Goal: Information Seeking & Learning: Check status

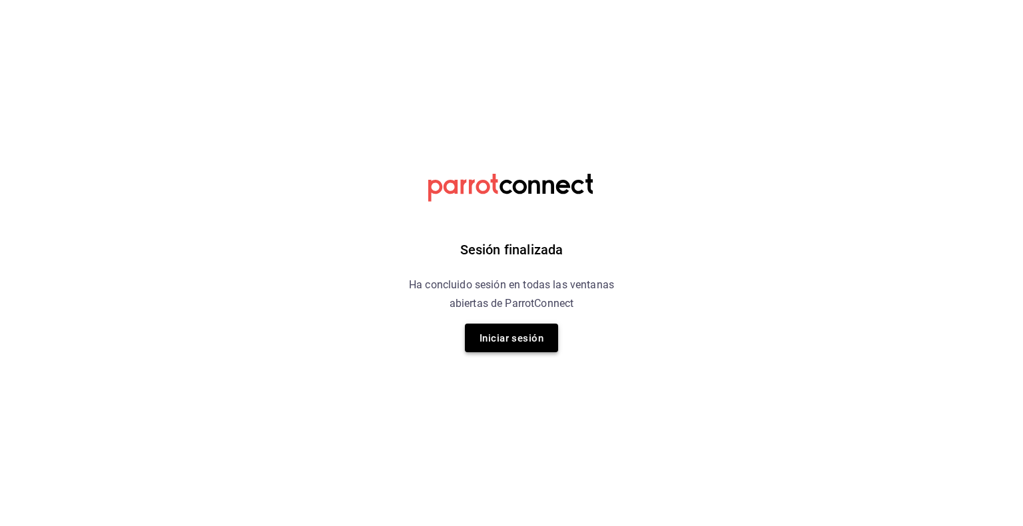
click at [520, 336] on font "Iniciar sesión" at bounding box center [512, 338] width 64 height 12
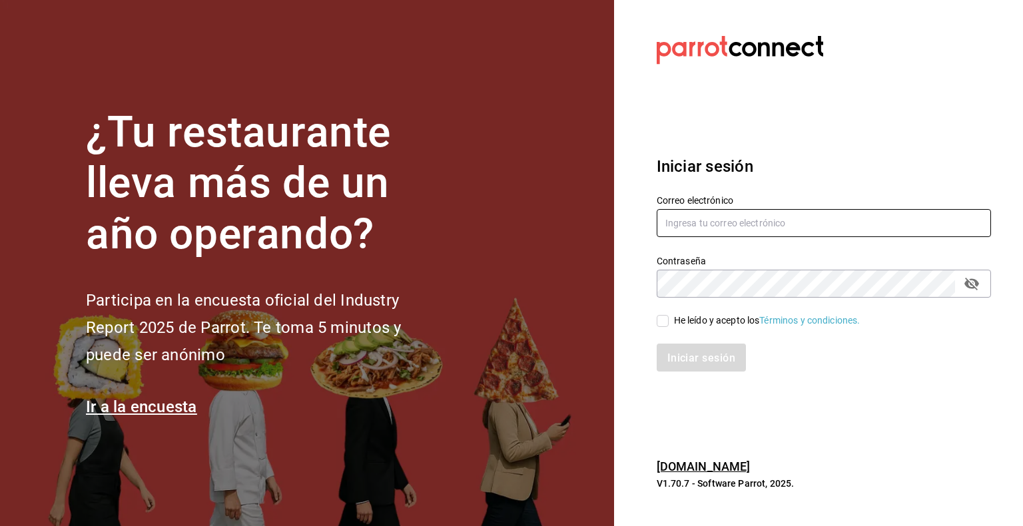
type input "multiuser@pickup.com"
click at [664, 328] on div "Iniciar sesión" at bounding box center [816, 350] width 350 height 44
click at [663, 321] on input "He leído y acepto los Términos y condiciones." at bounding box center [663, 321] width 12 height 12
checkbox input "true"
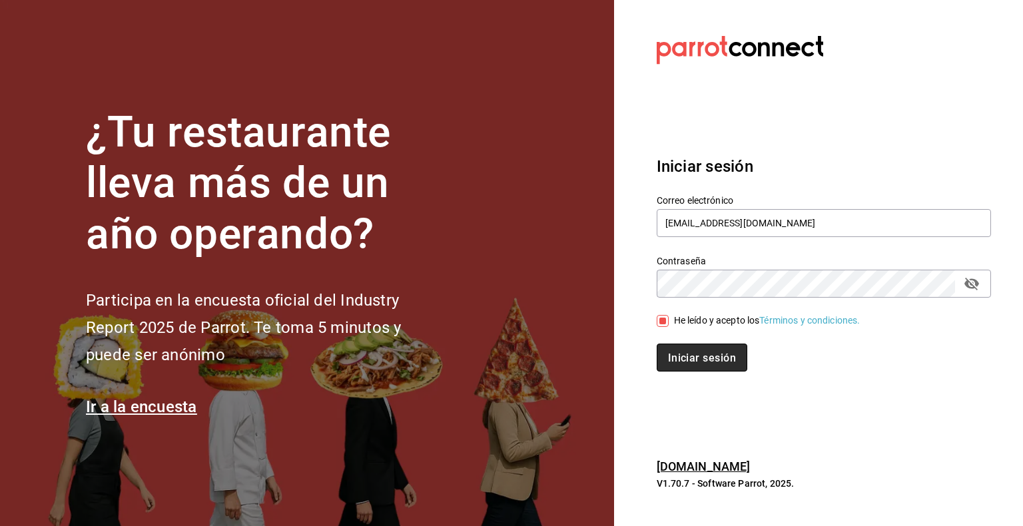
click at [693, 356] on font "Iniciar sesión" at bounding box center [702, 358] width 68 height 13
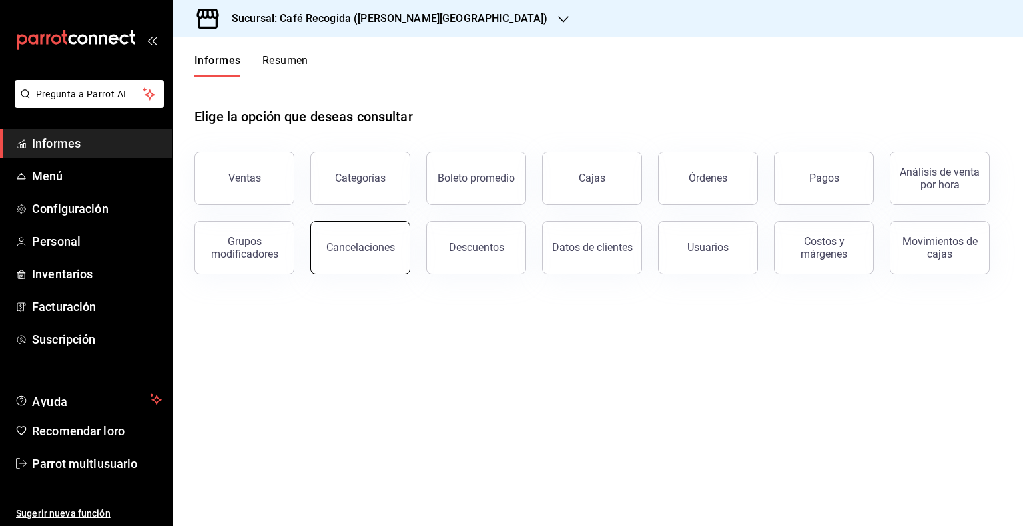
click at [339, 258] on button "Cancelaciones" at bounding box center [360, 247] width 100 height 53
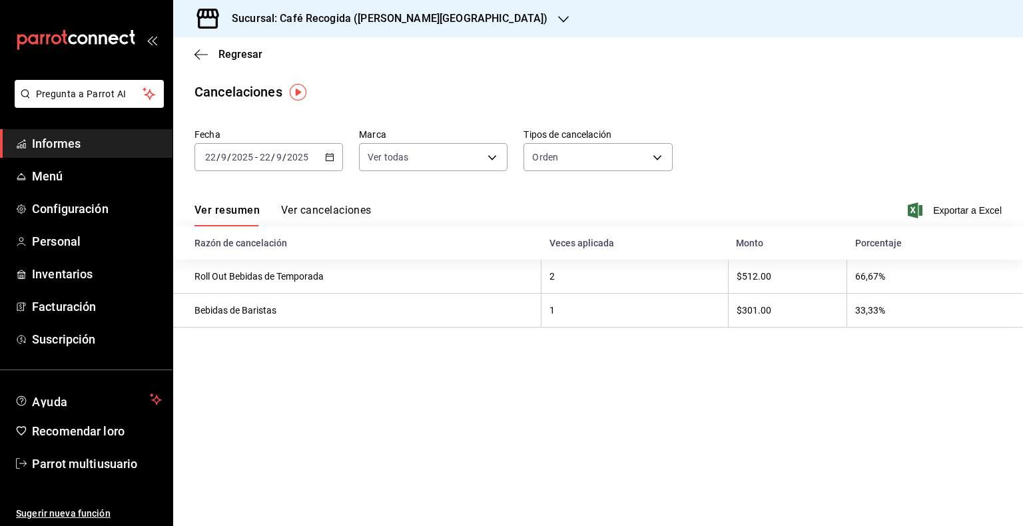
click at [328, 157] on icon "button" at bounding box center [329, 157] width 9 height 9
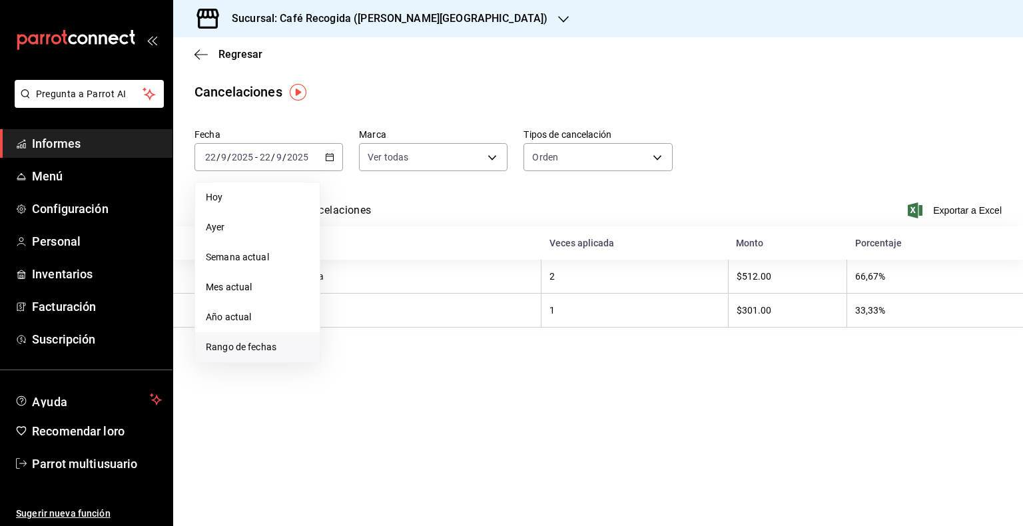
click at [262, 343] on font "Rango de fechas" at bounding box center [241, 347] width 71 height 11
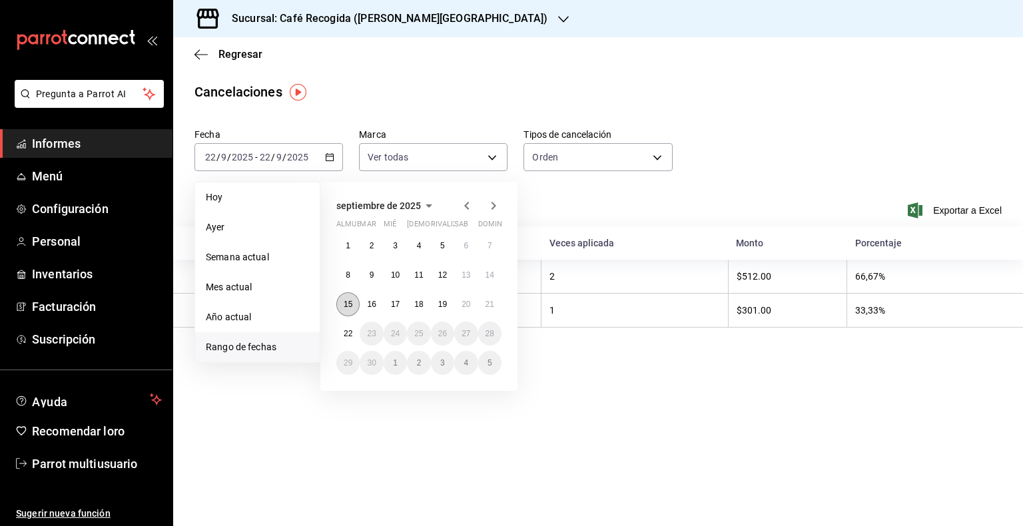
click at [346, 308] on button "15" at bounding box center [347, 304] width 23 height 24
click at [491, 309] on button "21" at bounding box center [489, 304] width 23 height 24
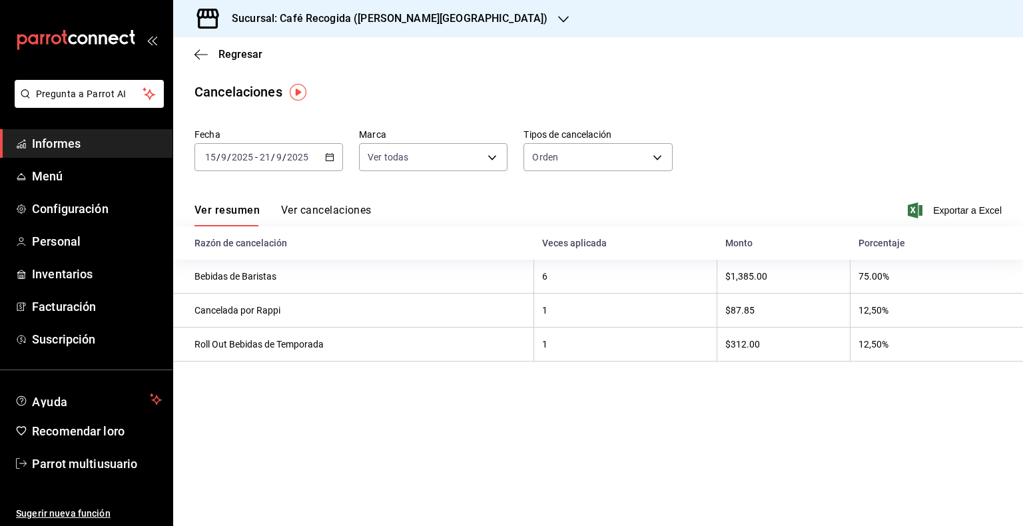
click at [440, 29] on div "Sucursal: Café Recogida (Quintana Roo)" at bounding box center [379, 18] width 390 height 37
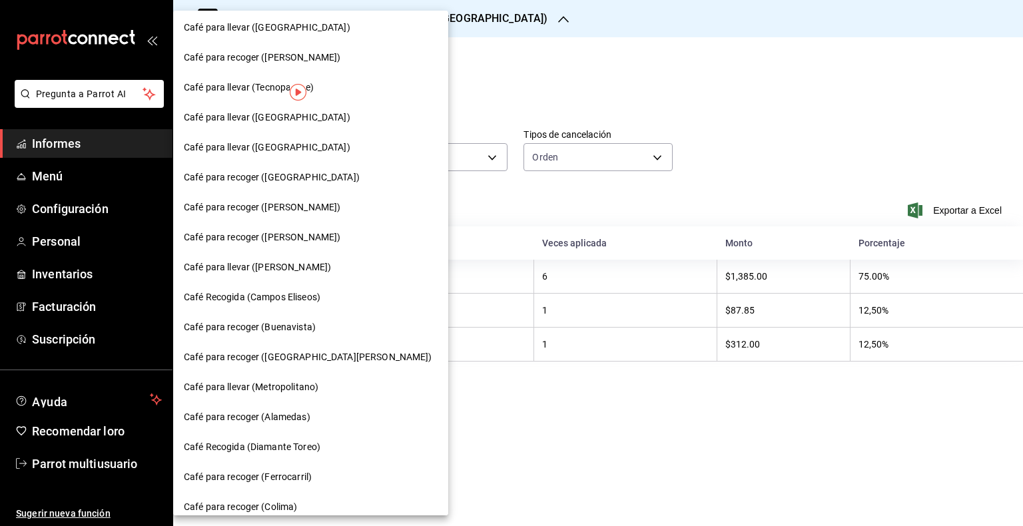
scroll to position [341, 0]
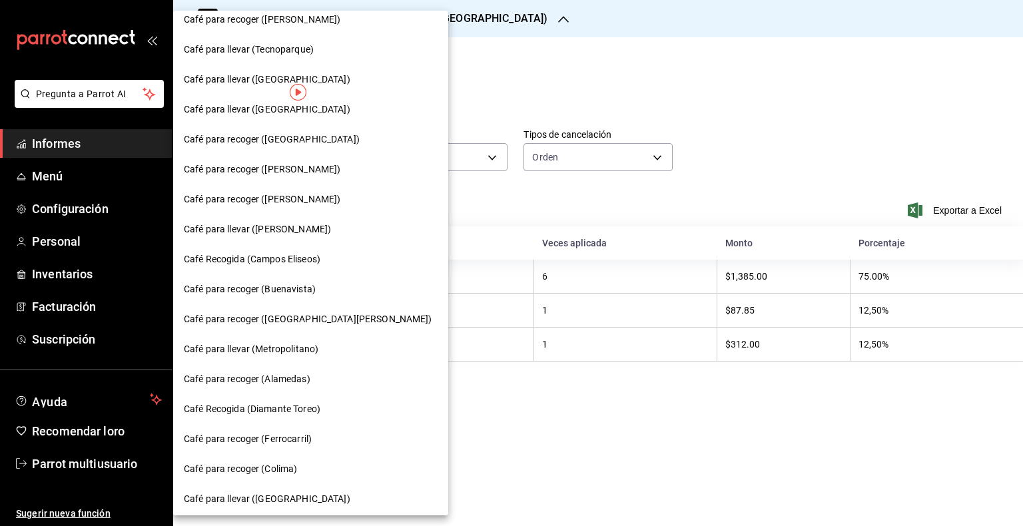
click at [294, 377] on font "Café para recoger (Alamedas)" at bounding box center [247, 379] width 127 height 11
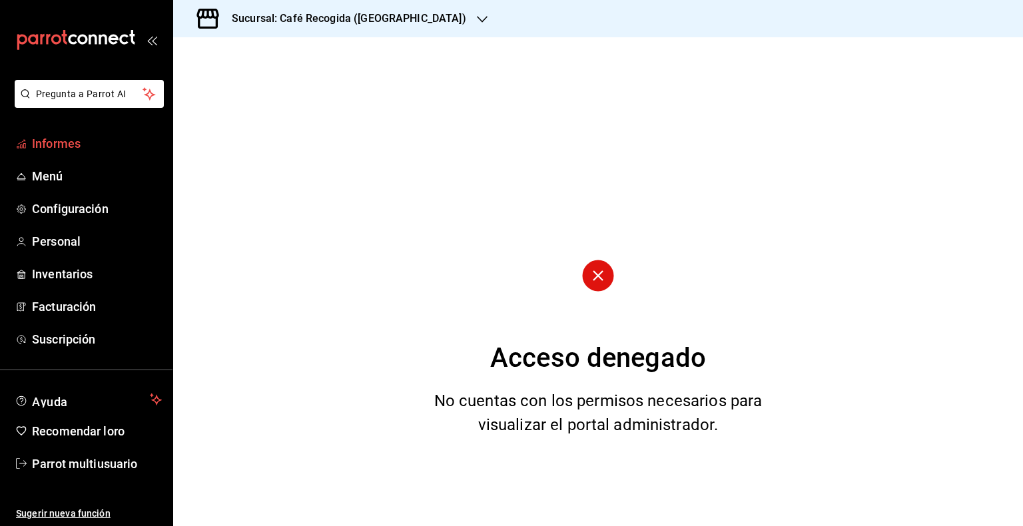
click at [57, 144] on font "Informes" at bounding box center [56, 144] width 49 height 14
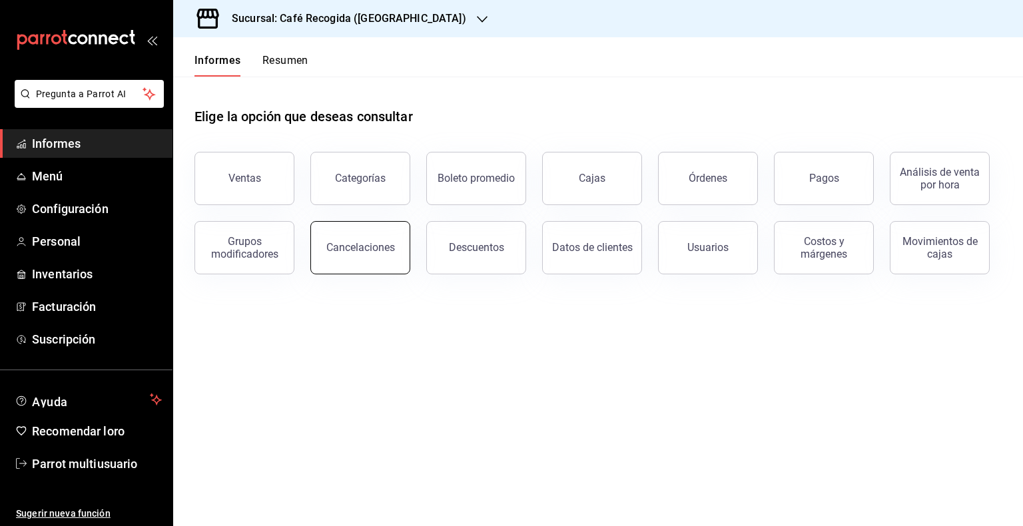
click at [376, 257] on button "Cancelaciones" at bounding box center [360, 247] width 100 height 53
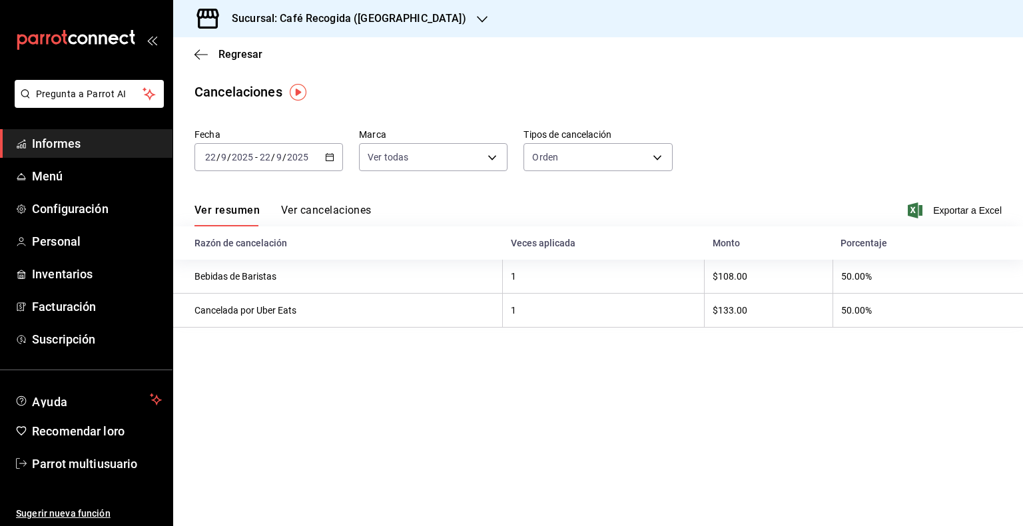
click at [326, 161] on icon "button" at bounding box center [329, 157] width 9 height 9
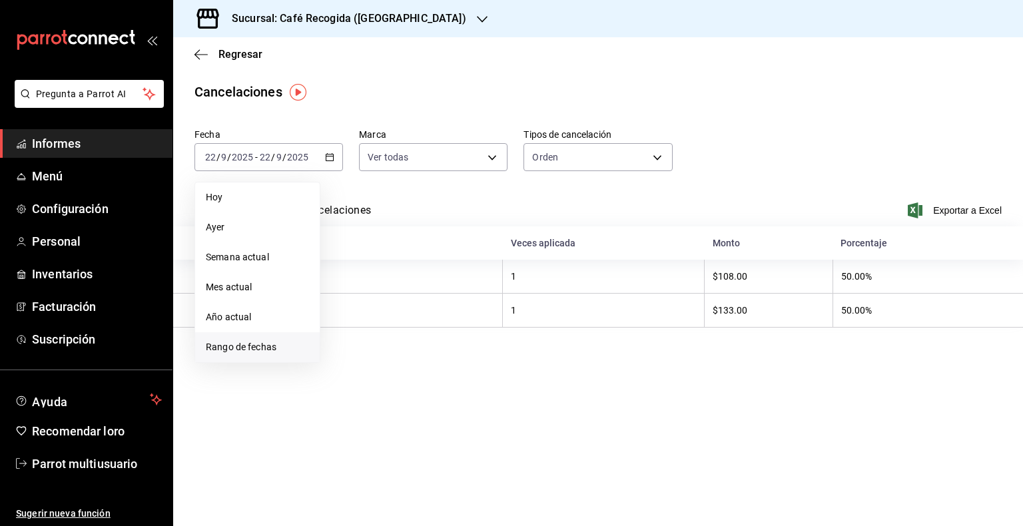
click at [235, 350] on font "Rango de fechas" at bounding box center [241, 347] width 71 height 11
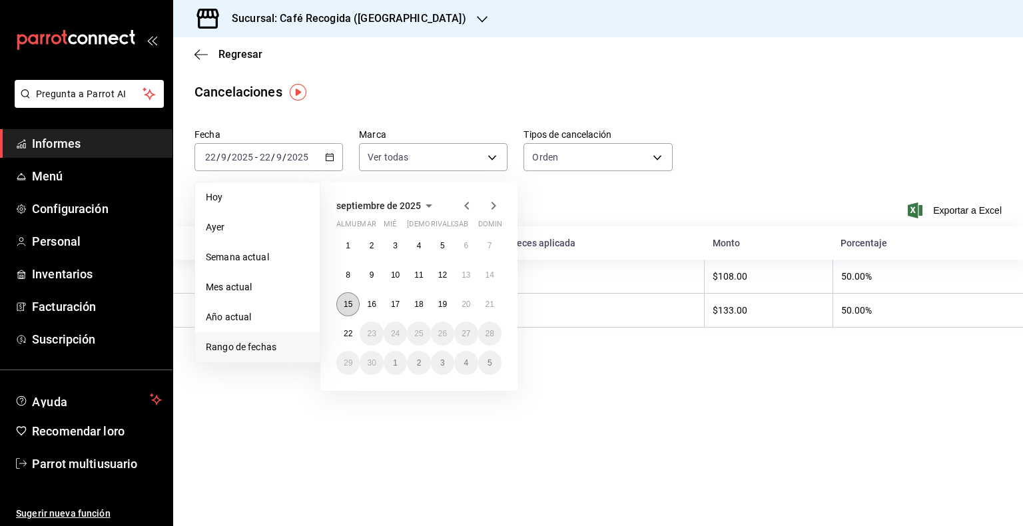
click at [345, 306] on font "15" at bounding box center [348, 304] width 9 height 9
click at [490, 306] on font "21" at bounding box center [490, 304] width 9 height 9
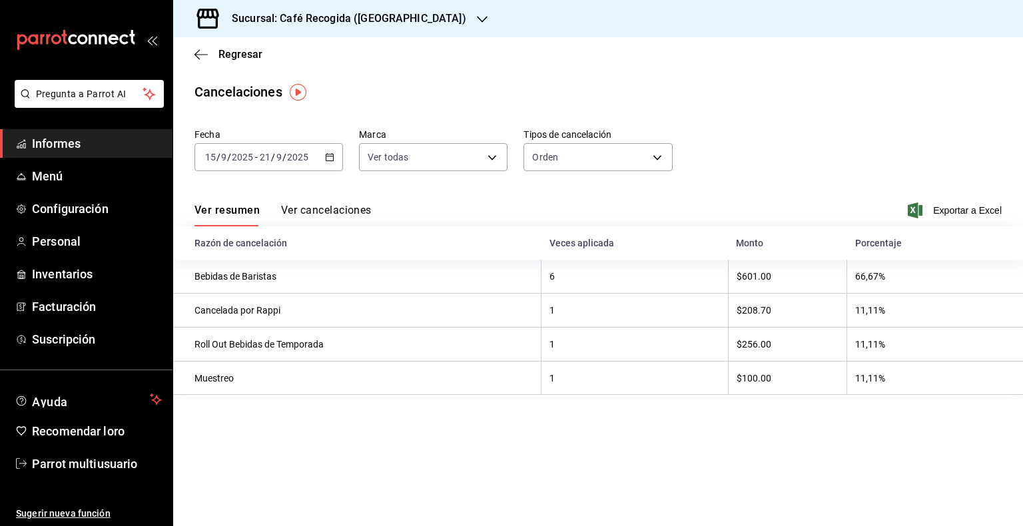
click at [477, 17] on icon "button" at bounding box center [482, 19] width 11 height 11
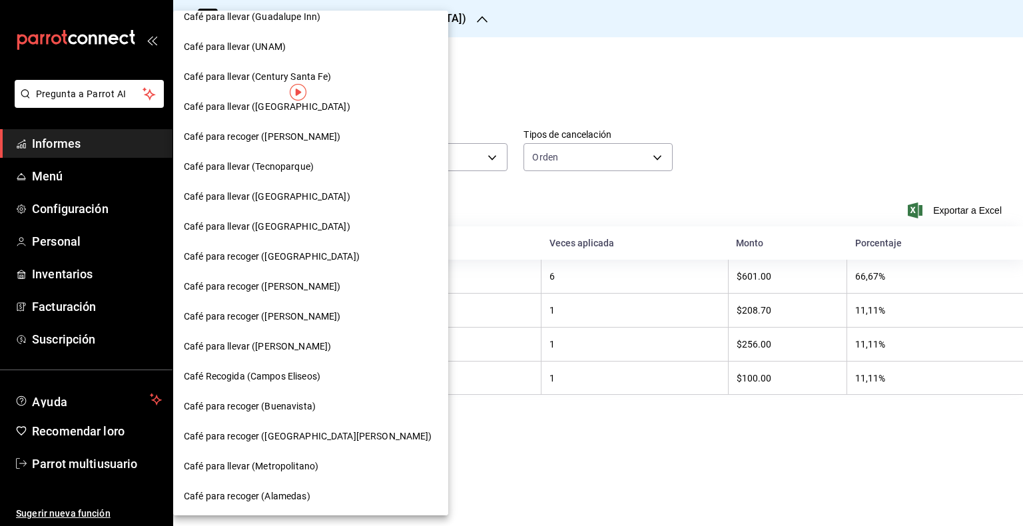
scroll to position [226, 0]
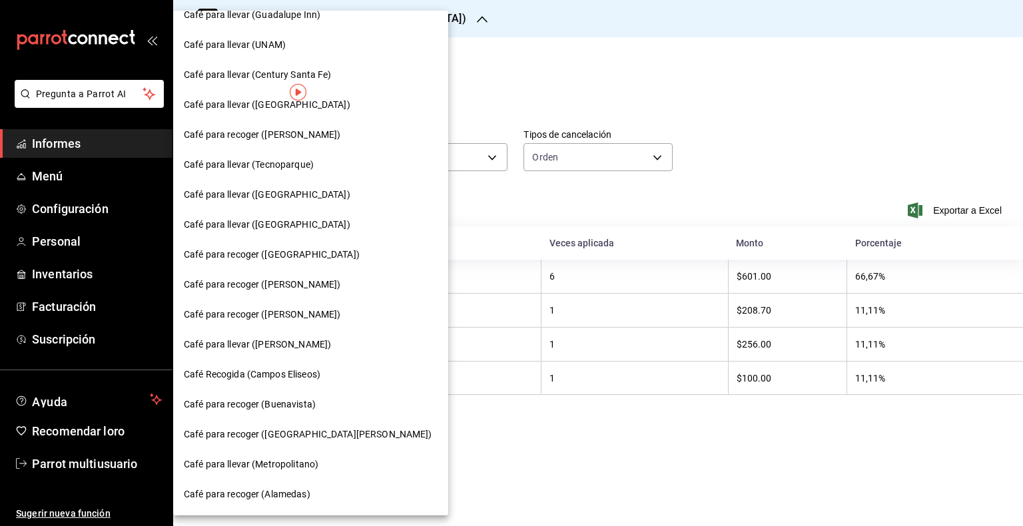
click at [329, 310] on font "Café para recoger (Lago de Guadalupe)" at bounding box center [262, 314] width 157 height 11
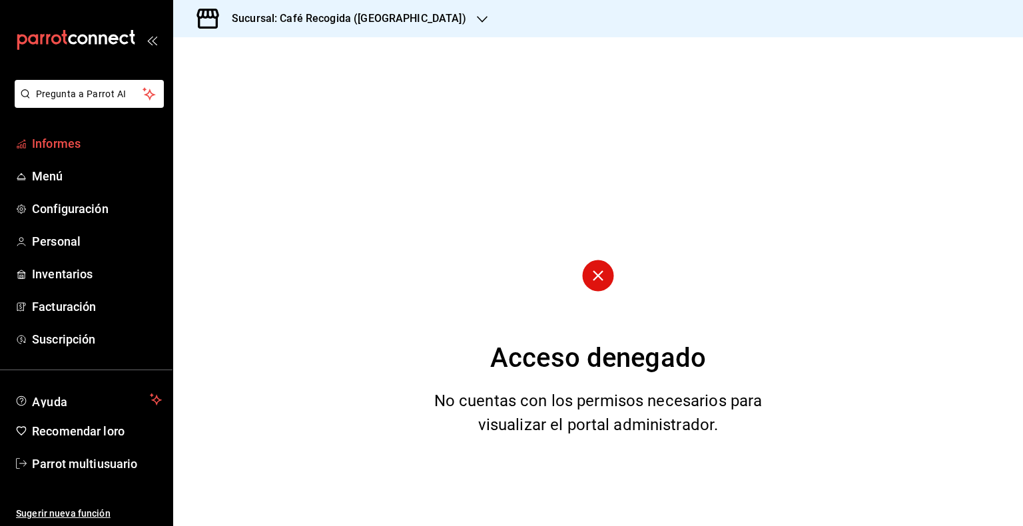
click at [74, 147] on font "Informes" at bounding box center [56, 144] width 49 height 14
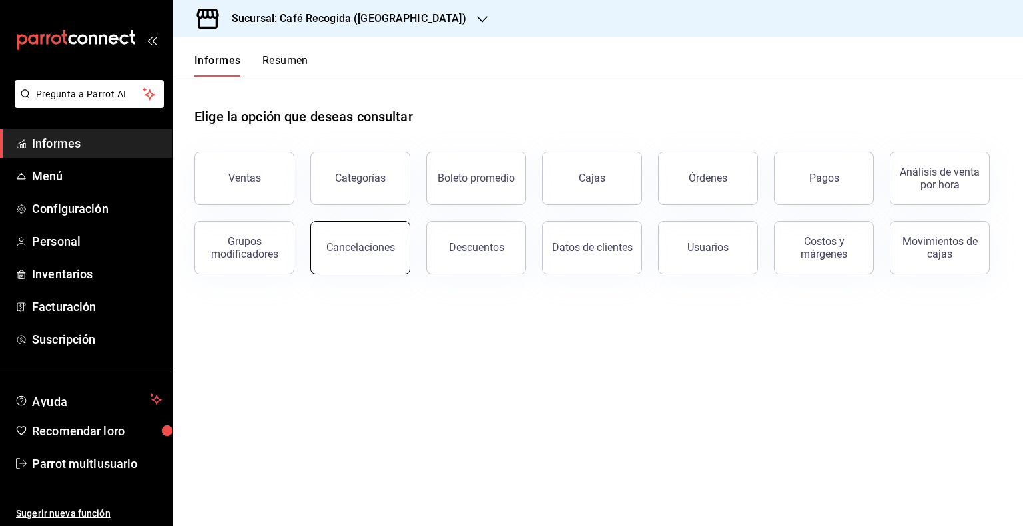
click at [343, 246] on font "Cancelaciones" at bounding box center [360, 247] width 69 height 13
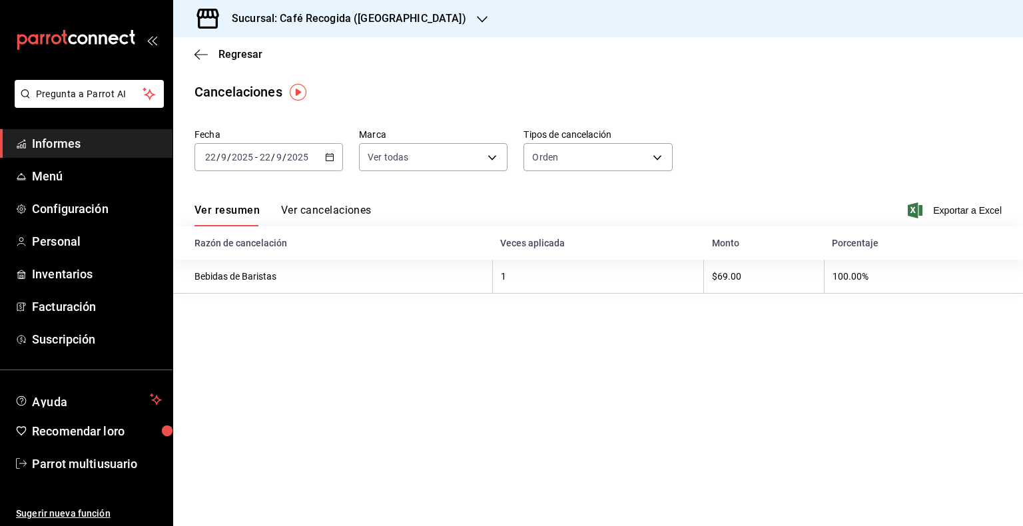
click at [329, 157] on icon "button" at bounding box center [329, 157] width 9 height 9
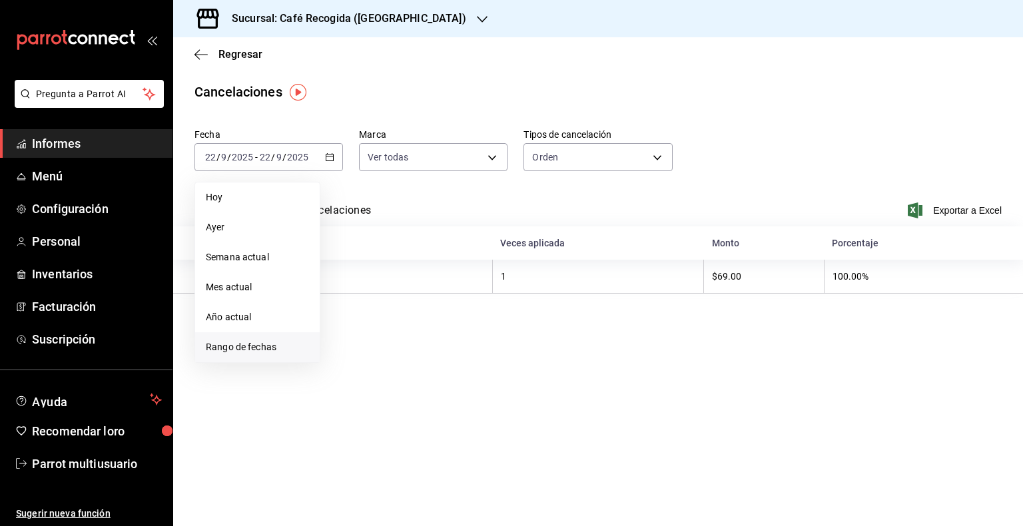
click at [237, 353] on span "Rango de fechas" at bounding box center [257, 347] width 103 height 14
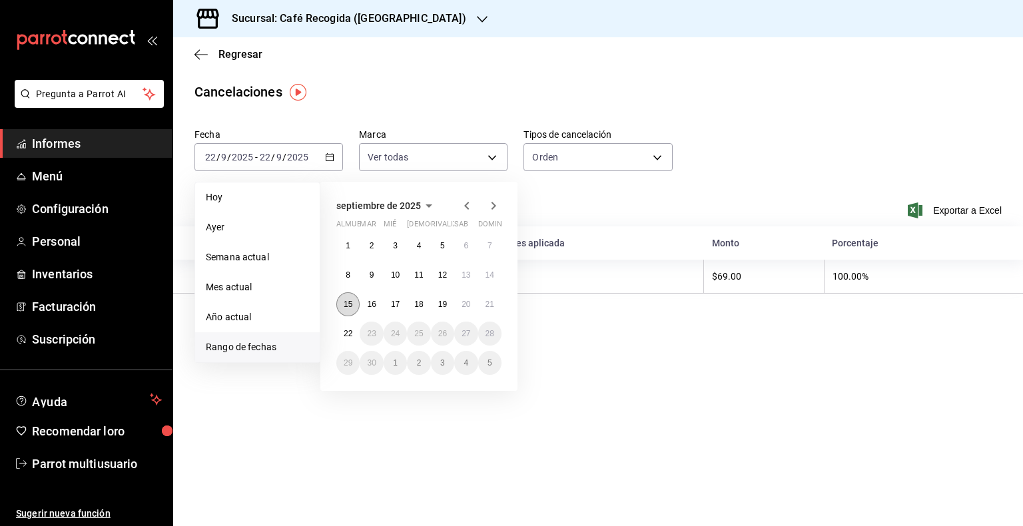
click at [350, 310] on button "15" at bounding box center [347, 304] width 23 height 24
click at [493, 304] on font "21" at bounding box center [490, 304] width 9 height 9
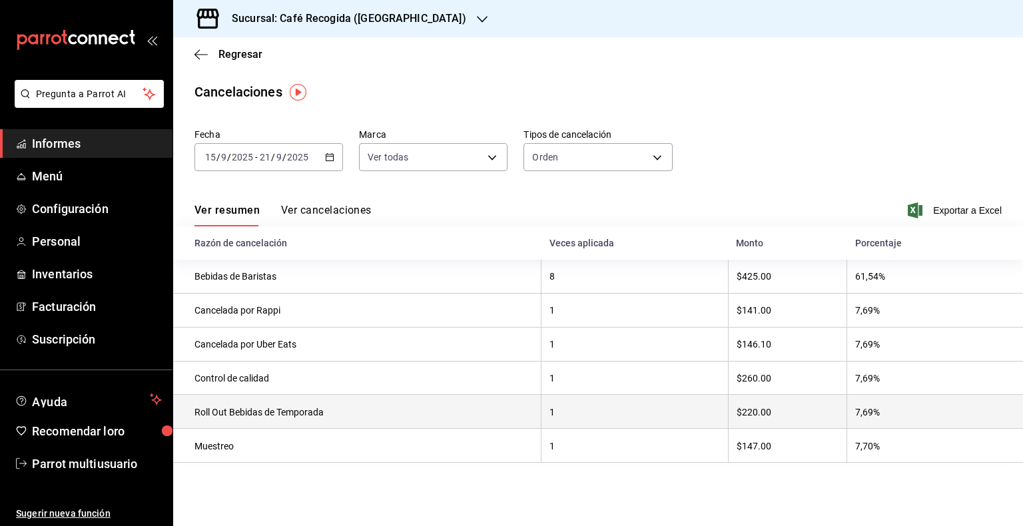
click at [794, 409] on th "$220.00" at bounding box center [787, 412] width 119 height 34
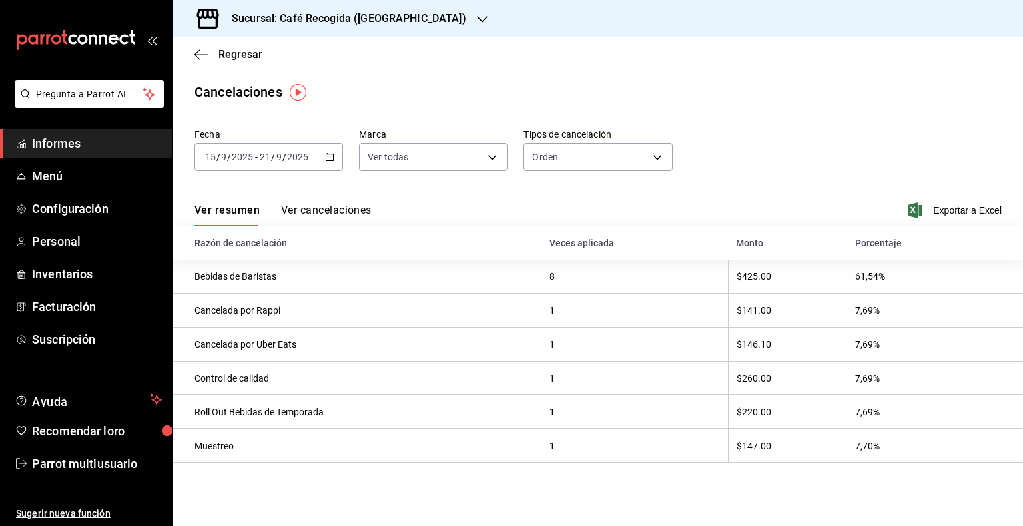
click at [475, 19] on div "Sucursal: Café Recogida (Lago de Guadalupe)" at bounding box center [338, 18] width 309 height 37
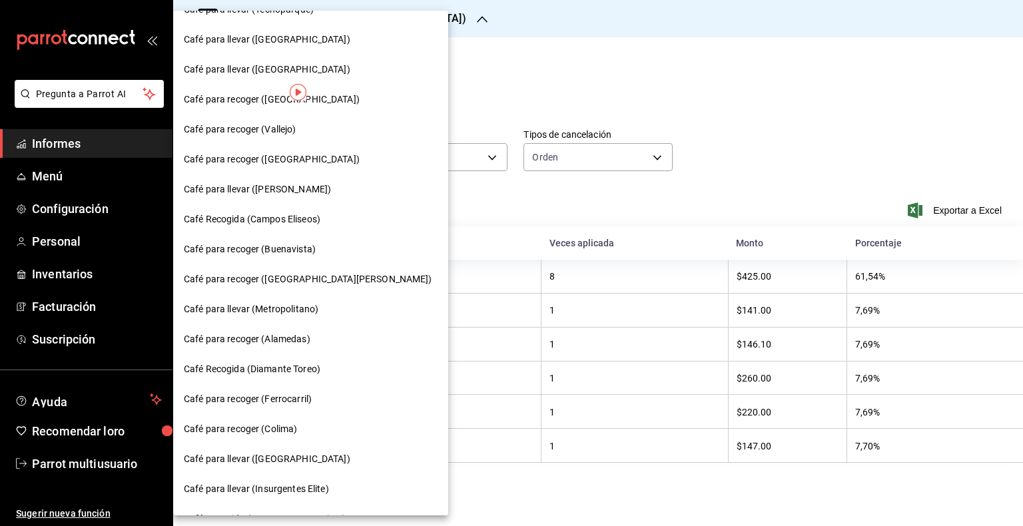
scroll to position [405, 0]
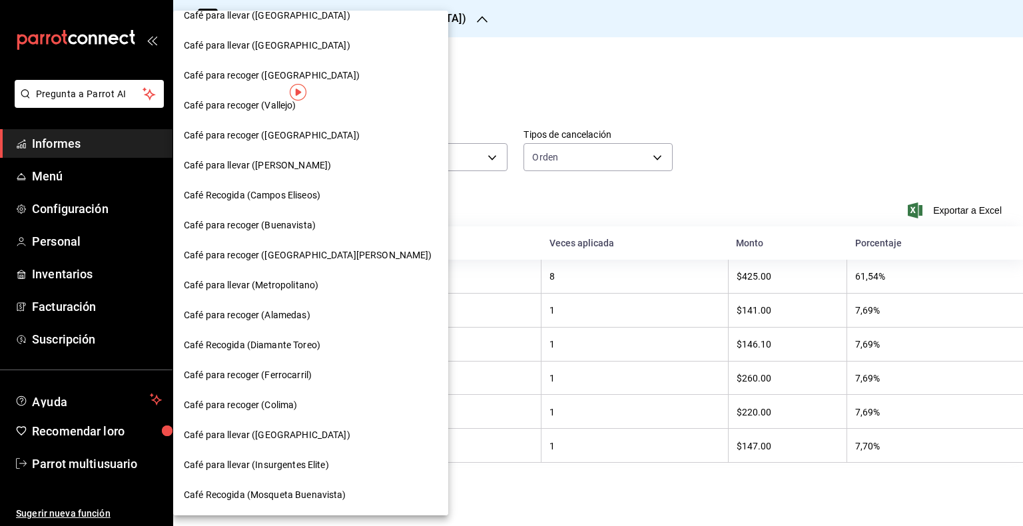
click at [320, 348] on font "Café Recogida (Diamante Toreo)" at bounding box center [252, 345] width 137 height 11
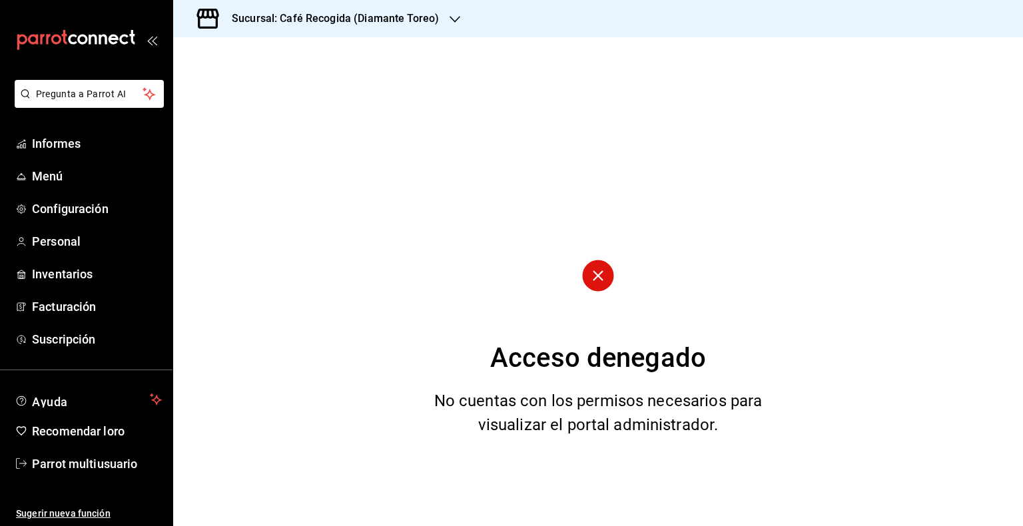
click at [450, 15] on icon "button" at bounding box center [455, 19] width 11 height 11
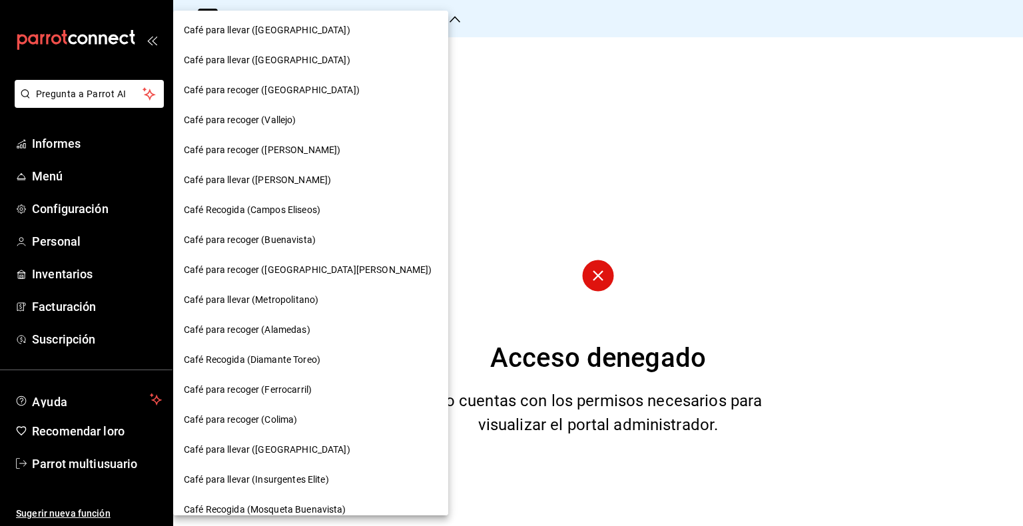
scroll to position [393, 0]
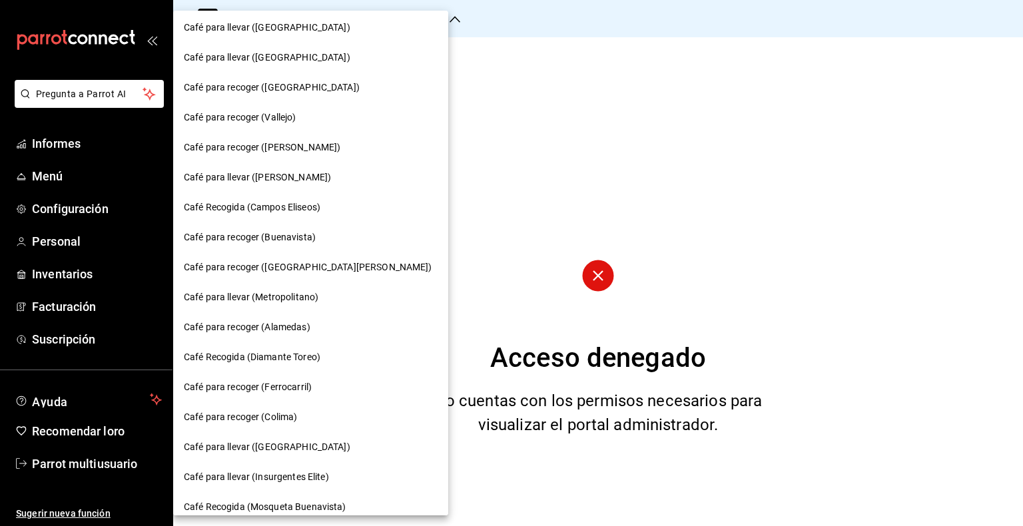
click at [308, 358] on font "Café Recogida (Diamante Toreo)" at bounding box center [252, 357] width 137 height 11
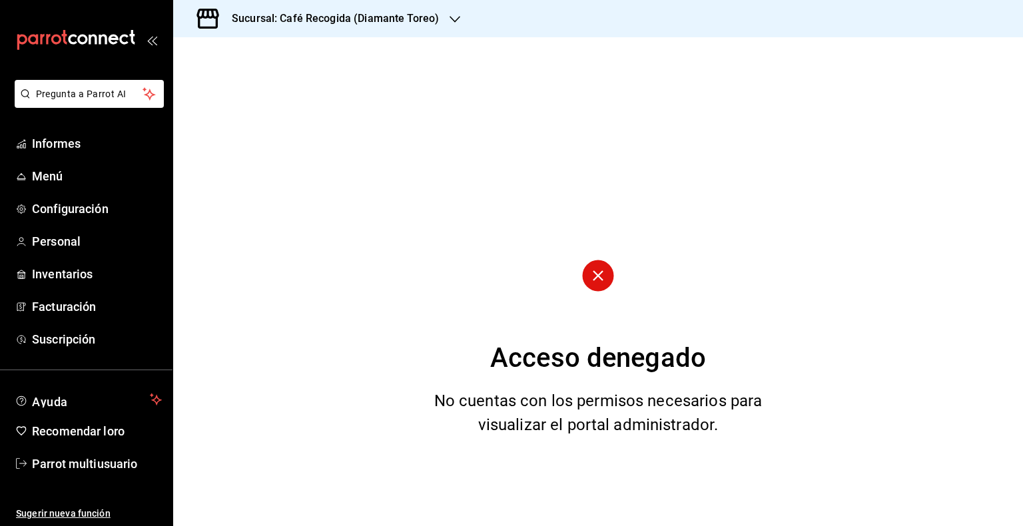
click at [424, 317] on div "Acceso denegado No cuentas con los permisos necesarios para visualizar el porta…" at bounding box center [598, 281] width 850 height 489
click at [88, 143] on span "Informes" at bounding box center [97, 144] width 130 height 18
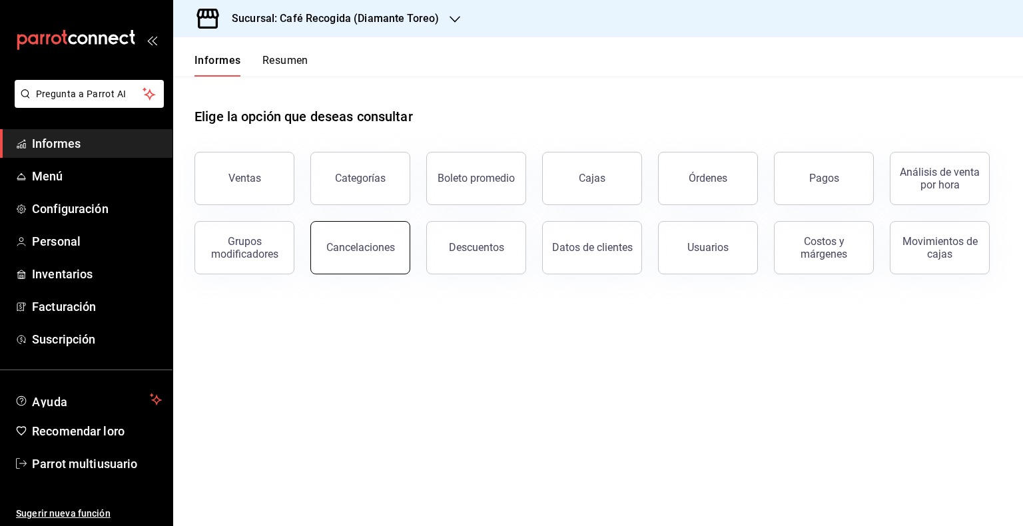
click at [364, 256] on button "Cancelaciones" at bounding box center [360, 247] width 100 height 53
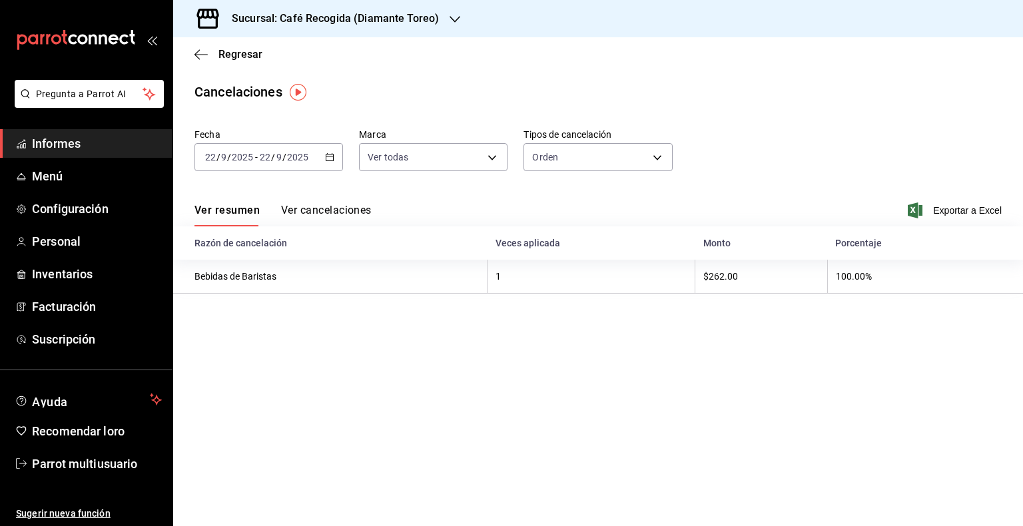
click at [333, 163] on div "2025-09-22 22 / 9 / 2025 - 2025-09-22 22 / 9 / 2025" at bounding box center [269, 157] width 149 height 28
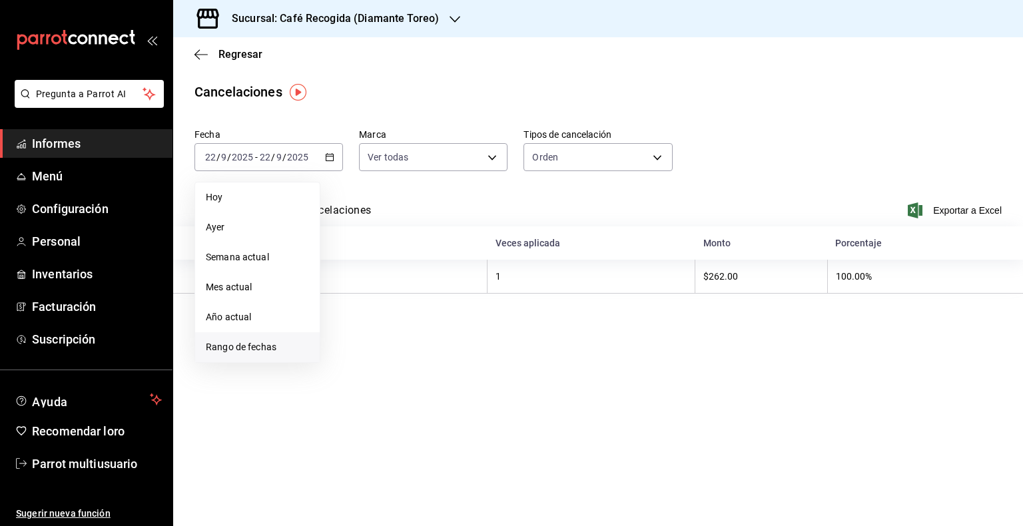
click at [285, 352] on span "Rango de fechas" at bounding box center [257, 347] width 103 height 14
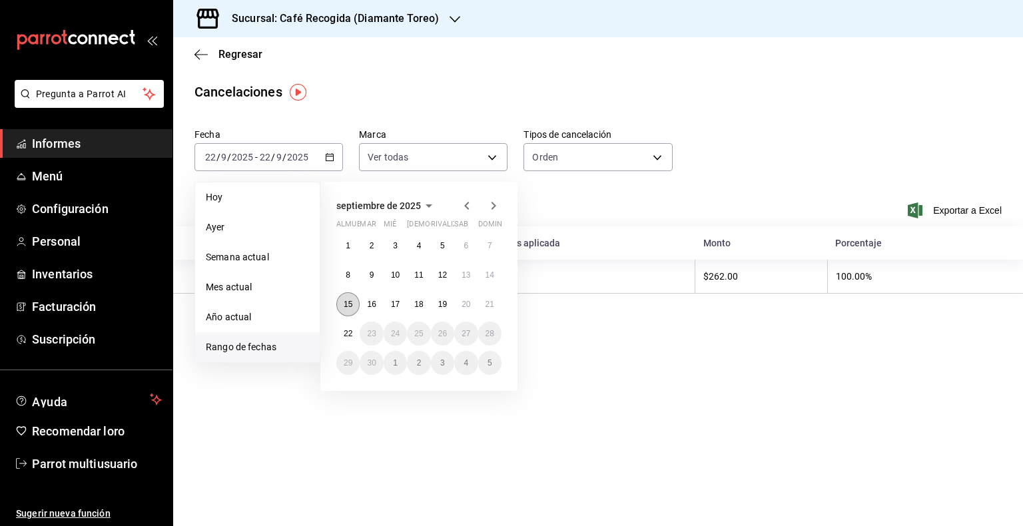
click at [349, 305] on font "15" at bounding box center [348, 304] width 9 height 9
click at [492, 305] on font "21" at bounding box center [490, 304] width 9 height 9
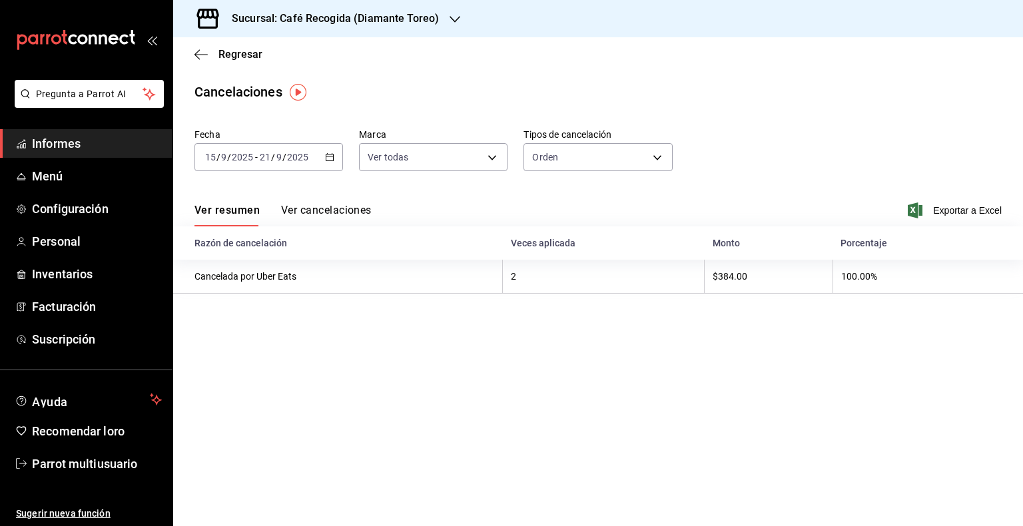
click at [741, 434] on main "Regresar Cancelaciones Fecha 2025-09-15 15 / 9 / 2025 - 2025-09-21 21 / 9 / 202…" at bounding box center [598, 281] width 850 height 489
click at [451, 19] on icon "button" at bounding box center [455, 19] width 11 height 11
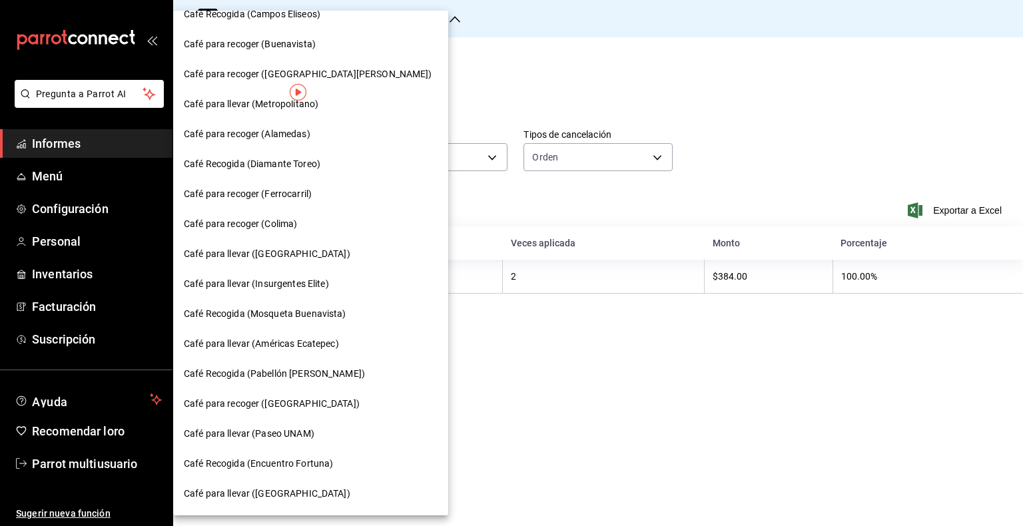
scroll to position [589, 0]
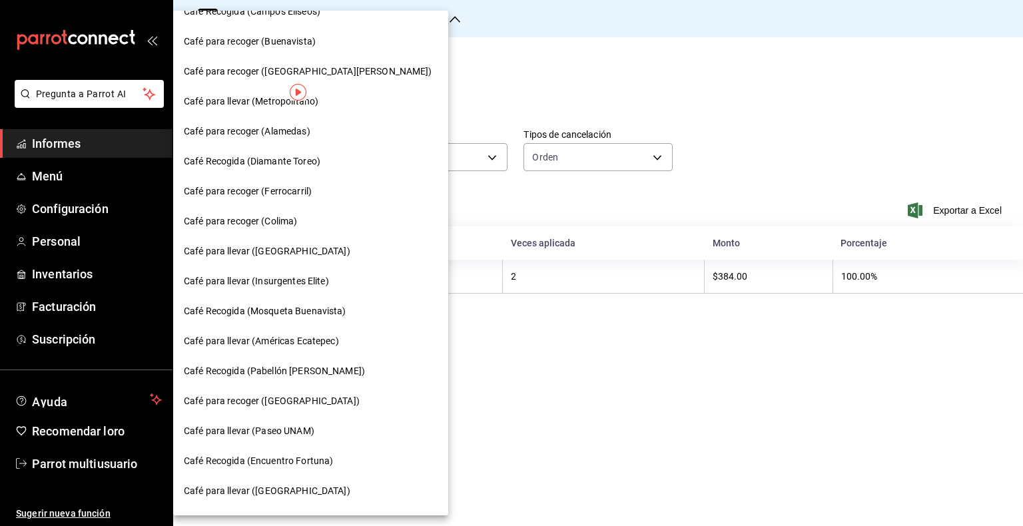
click at [304, 401] on font "Café para recoger ([GEOGRAPHIC_DATA])" at bounding box center [272, 401] width 176 height 11
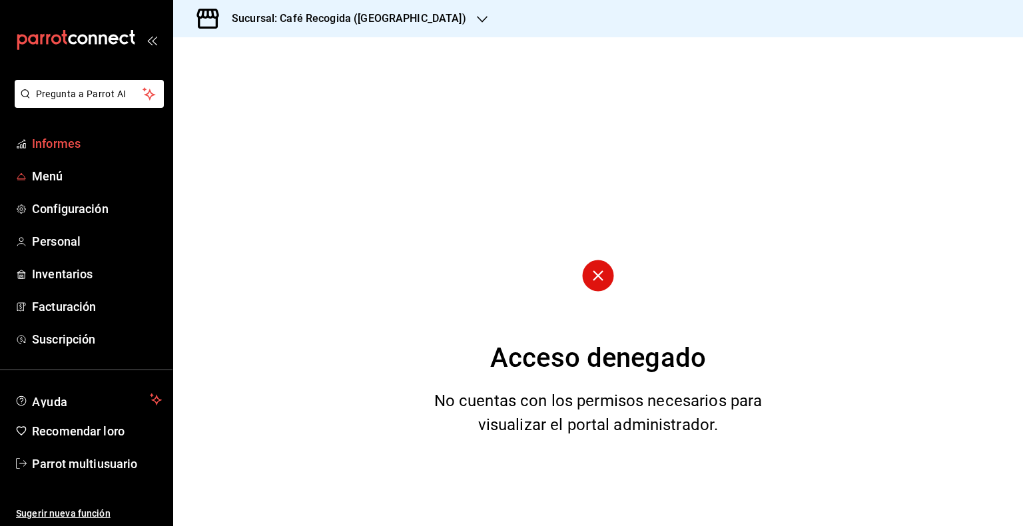
click at [121, 160] on ul "Informes Menú Configuración Personal Inventarios Facturación Suscripción" at bounding box center [86, 241] width 173 height 225
click at [90, 149] on span "Informes" at bounding box center [97, 144] width 130 height 18
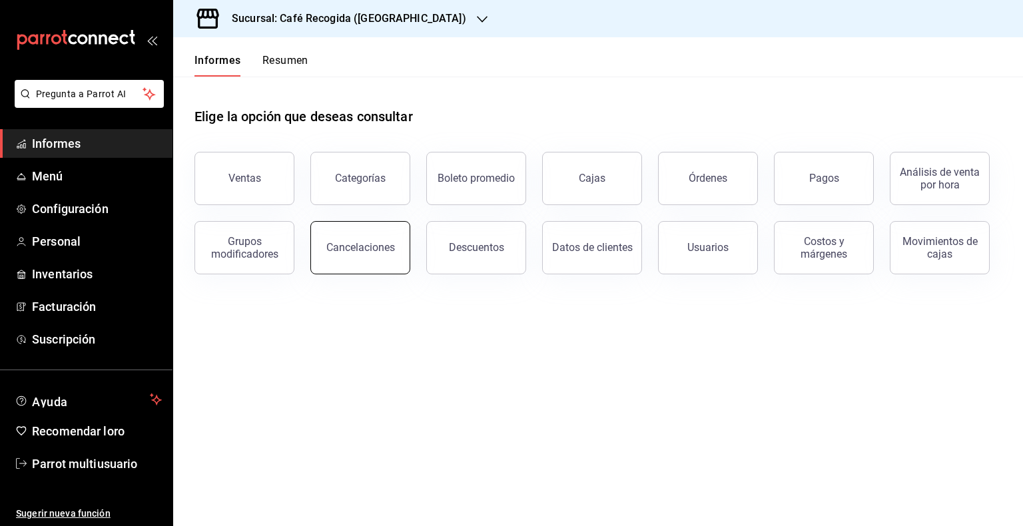
click at [356, 246] on font "Cancelaciones" at bounding box center [360, 247] width 69 height 13
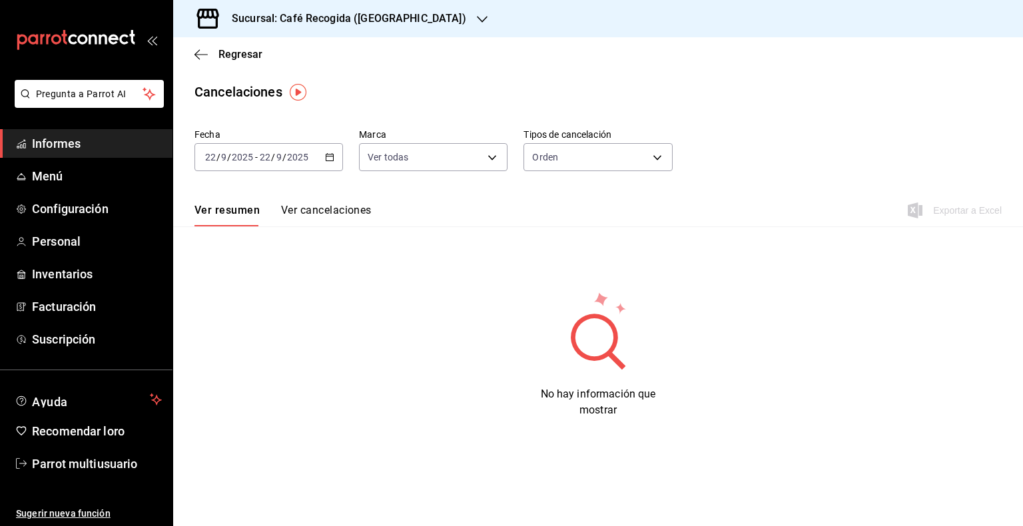
drag, startPoint x: 328, startPoint y: 151, endPoint x: 303, endPoint y: 151, distance: 24.7
click at [303, 151] on div "2025-09-22 22 / 9 / 2025 - 2025-09-22 22 / 9 / 2025" at bounding box center [269, 157] width 149 height 28
click at [331, 161] on \(Stroke\) "button" at bounding box center [330, 157] width 8 height 7
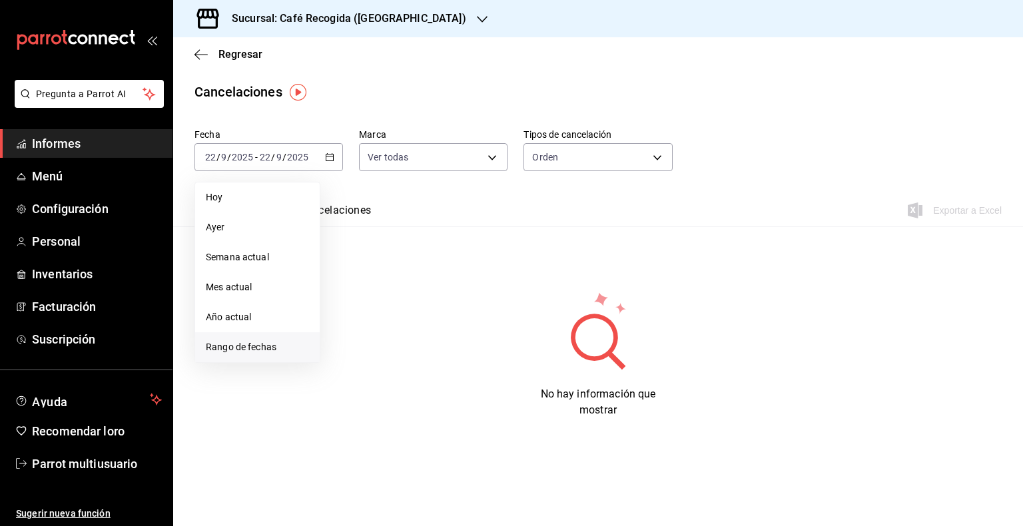
click at [242, 339] on li "Rango de fechas" at bounding box center [257, 347] width 125 height 30
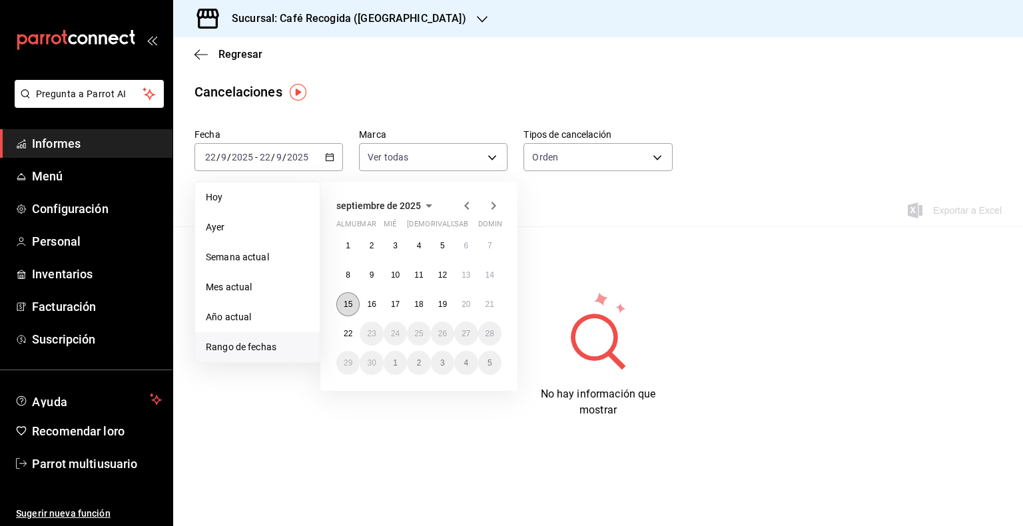
click at [348, 315] on button "15" at bounding box center [347, 304] width 23 height 24
click at [498, 305] on button "21" at bounding box center [489, 304] width 23 height 24
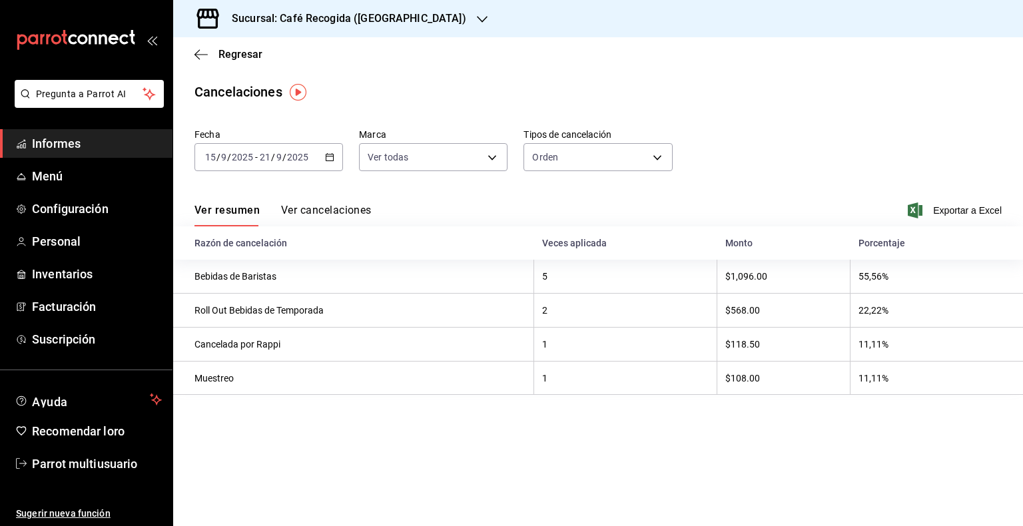
click at [477, 19] on icon "button" at bounding box center [482, 19] width 11 height 11
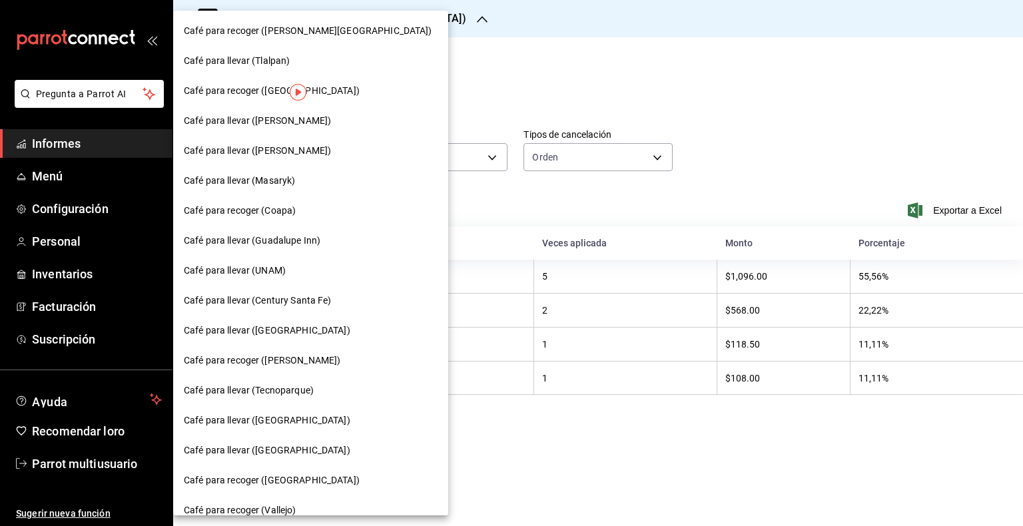
click at [266, 89] on font "Café para recoger (Santa Fe)" at bounding box center [272, 90] width 176 height 11
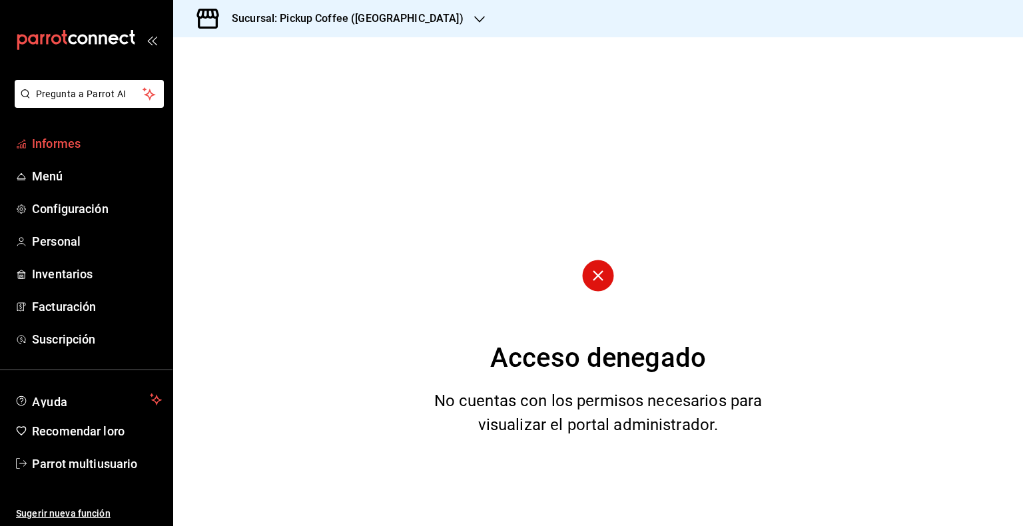
click at [51, 143] on font "Informes" at bounding box center [56, 144] width 49 height 14
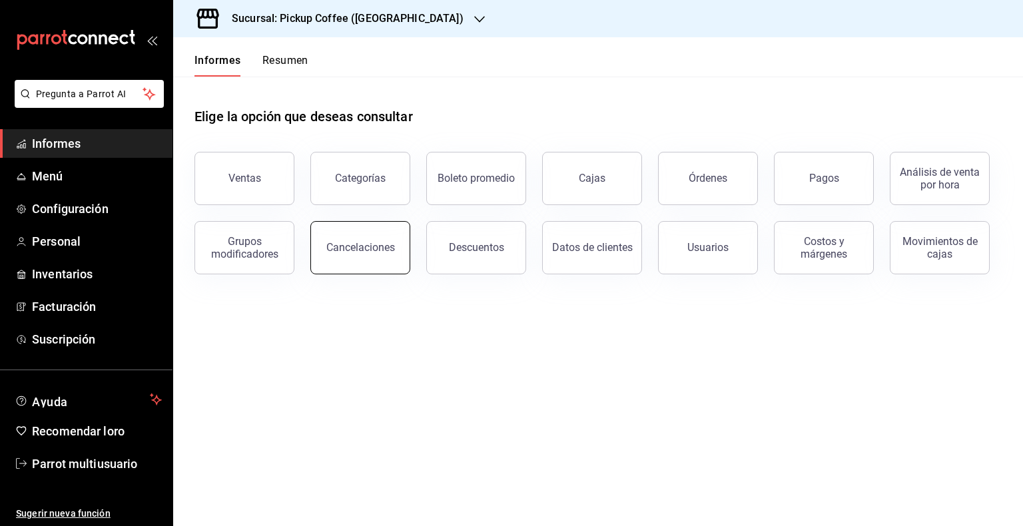
click at [355, 246] on font "Cancelaciones" at bounding box center [360, 247] width 69 height 13
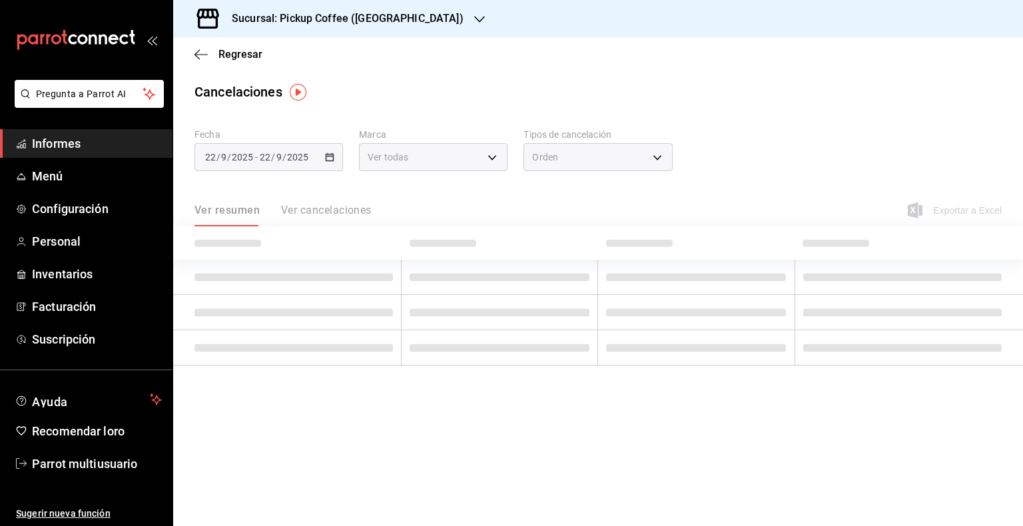
click at [355, 246] on th at bounding box center [287, 243] width 229 height 33
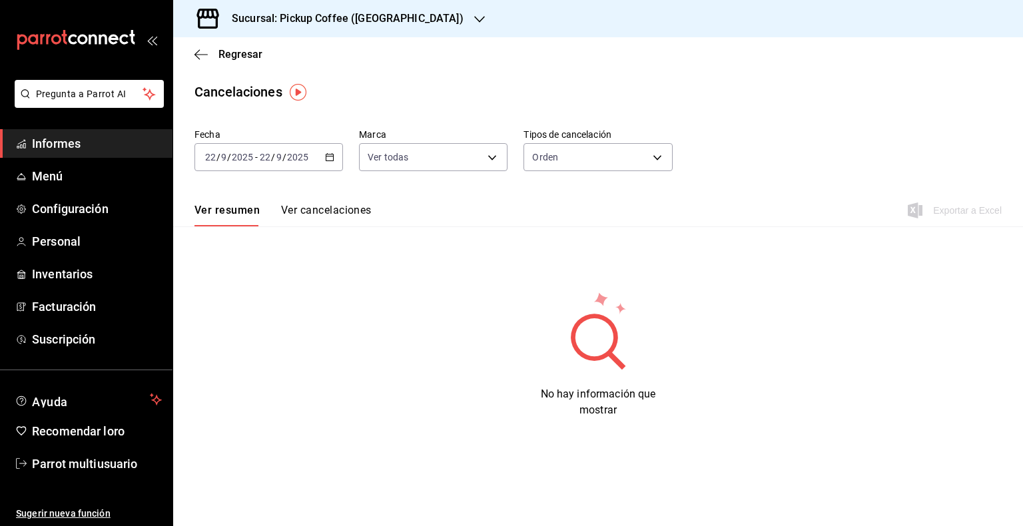
click at [326, 159] on \(Stroke\) "button" at bounding box center [330, 157] width 8 height 7
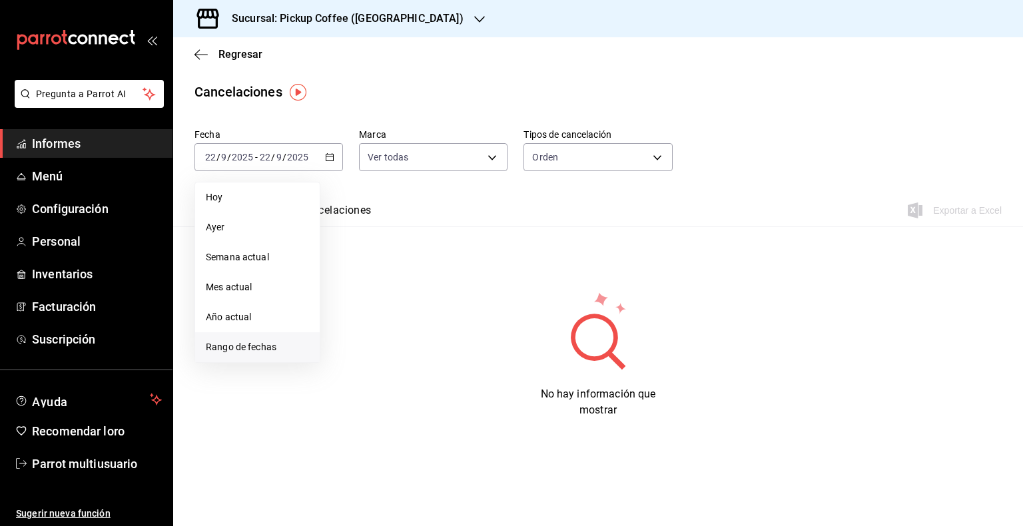
click at [253, 345] on font "Rango de fechas" at bounding box center [241, 347] width 71 height 11
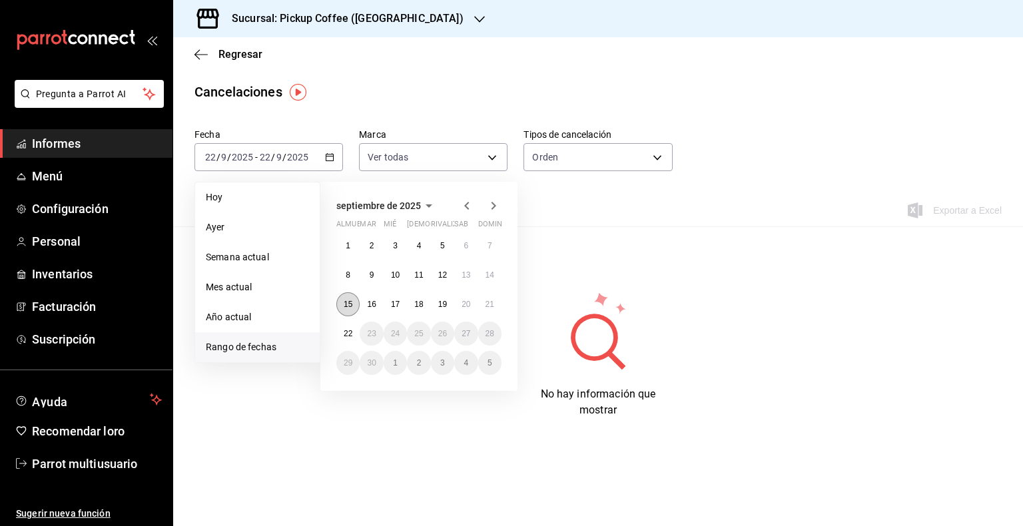
click at [341, 310] on button "15" at bounding box center [347, 304] width 23 height 24
click at [490, 309] on button "21" at bounding box center [489, 304] width 23 height 24
